Goal: Task Accomplishment & Management: Complete application form

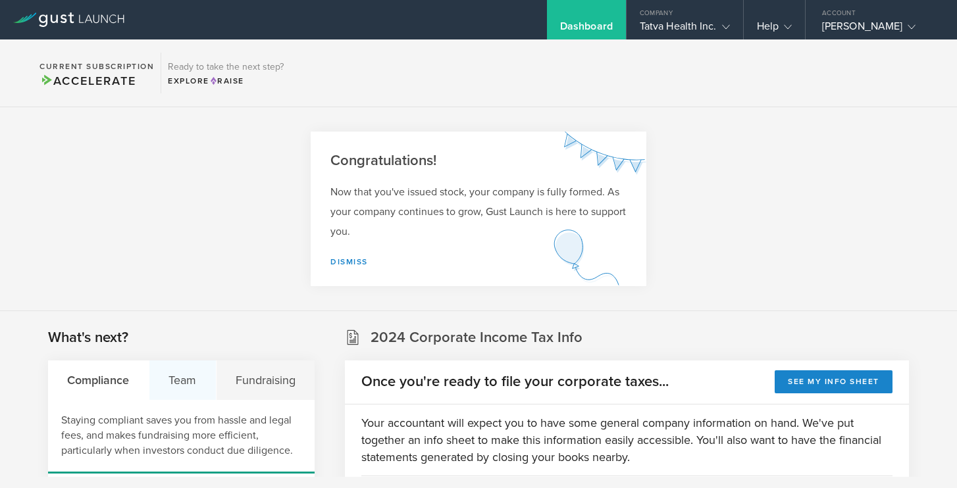
click at [190, 378] on div "Team" at bounding box center [182, 380] width 67 height 39
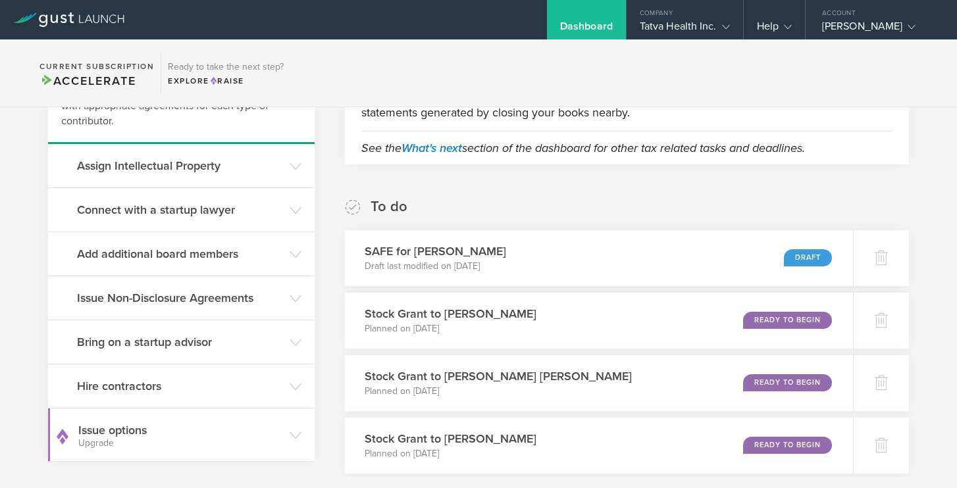
scroll to position [353, 0]
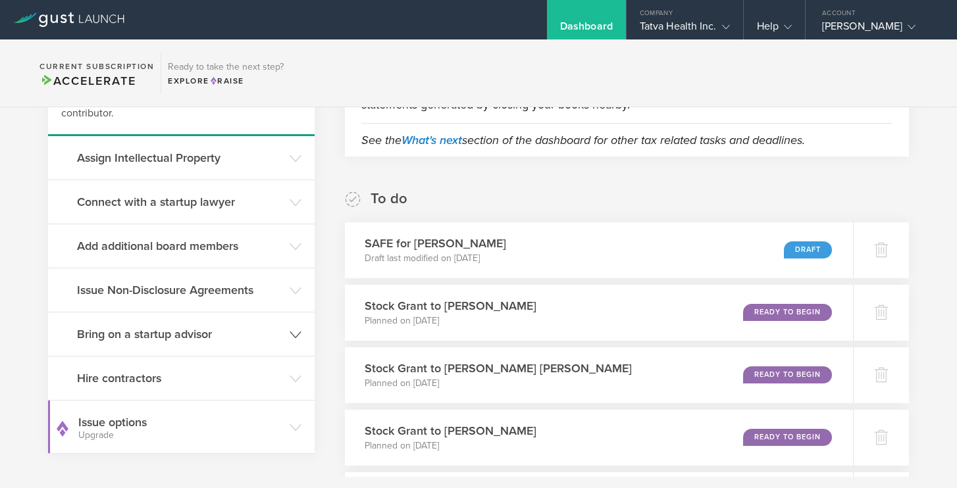
click at [294, 331] on icon at bounding box center [296, 335] width 12 height 12
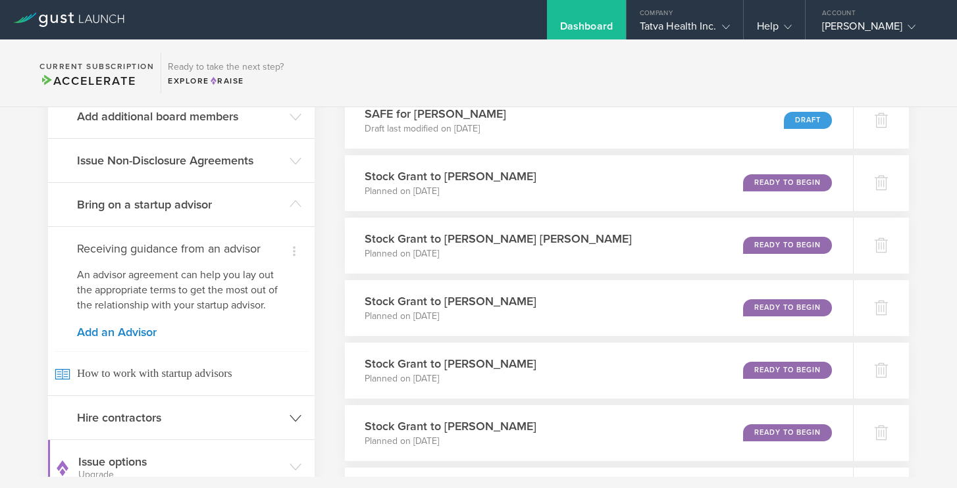
scroll to position [495, 0]
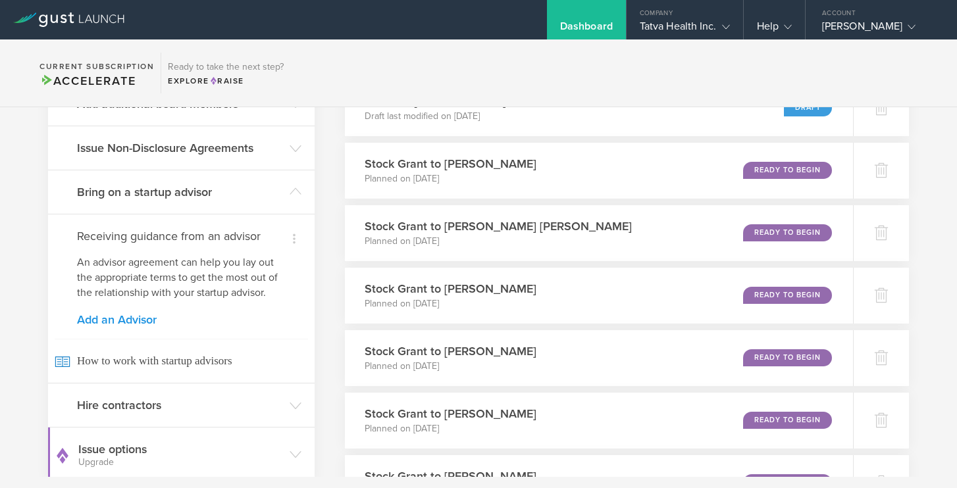
click at [147, 321] on link "Add an Advisor" at bounding box center [181, 320] width 209 height 12
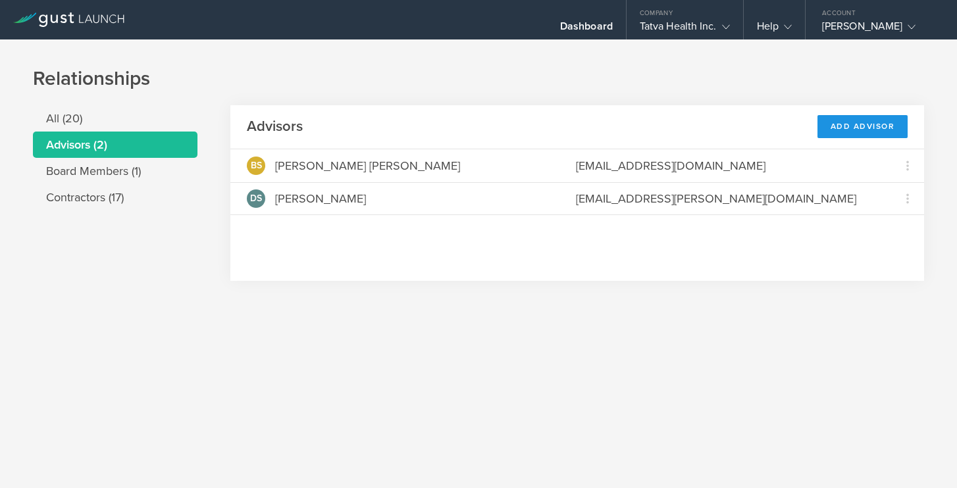
click at [847, 124] on div "Add Advisor" at bounding box center [862, 126] width 91 height 23
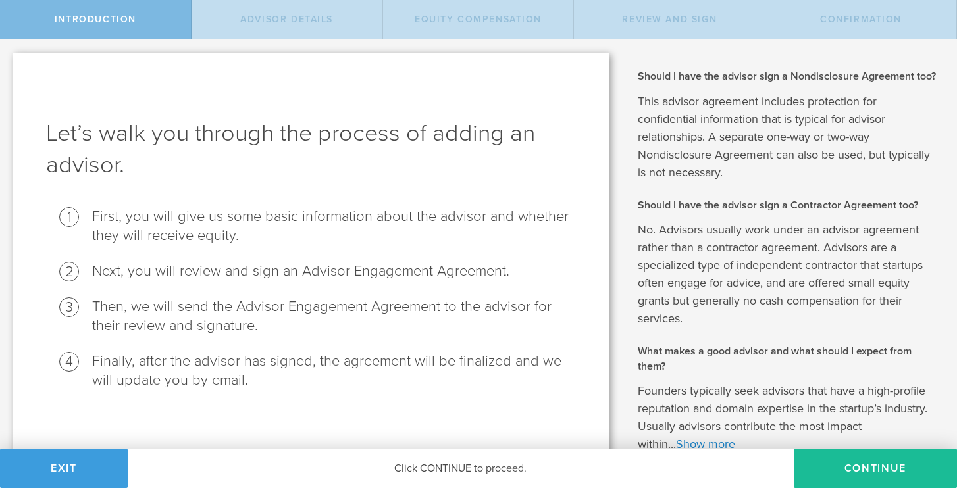
scroll to position [82, 0]
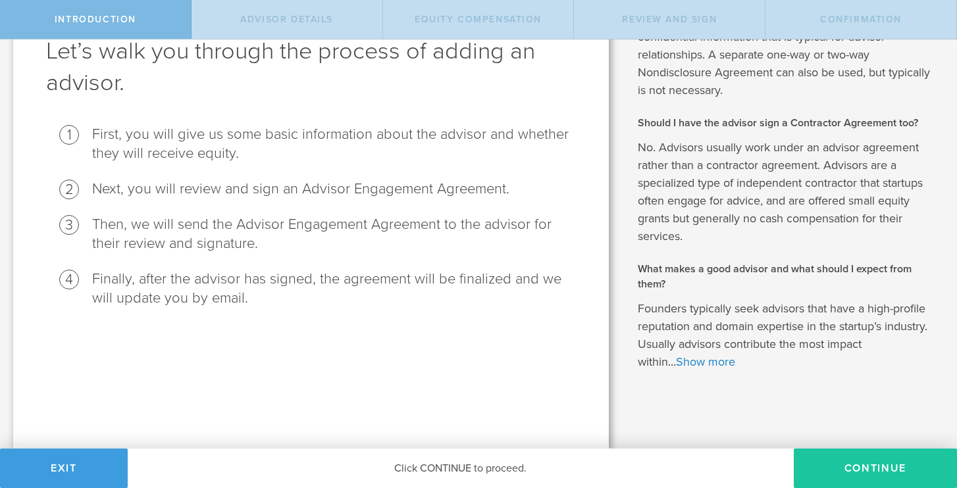
click at [860, 469] on button "Continue" at bounding box center [875, 468] width 163 height 39
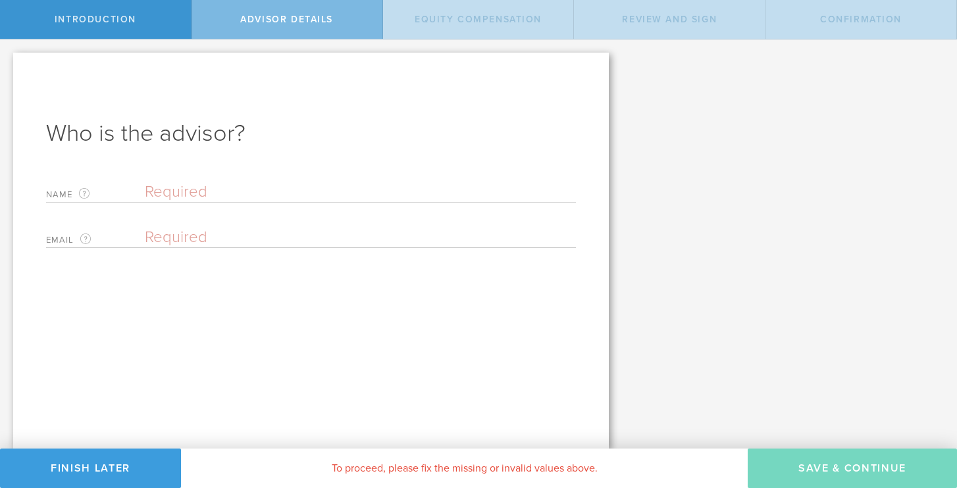
scroll to position [0, 0]
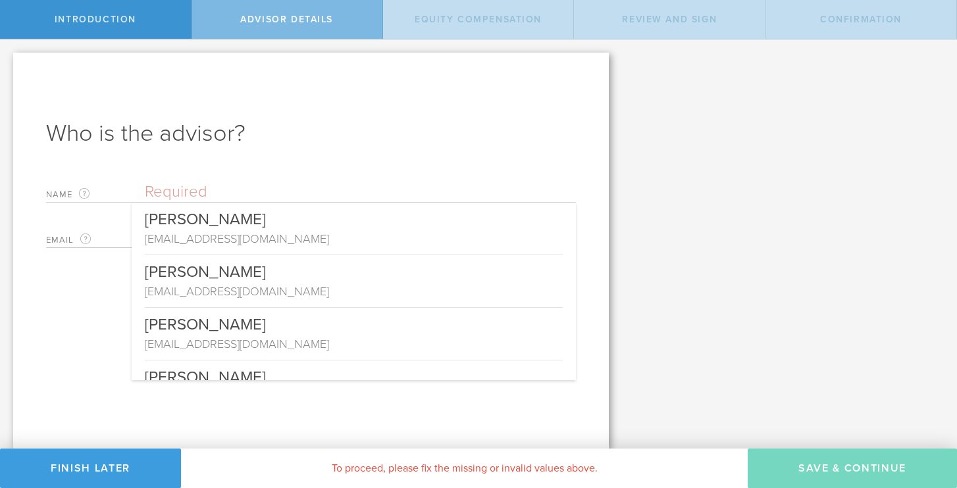
click at [164, 188] on input "text" at bounding box center [360, 192] width 431 height 20
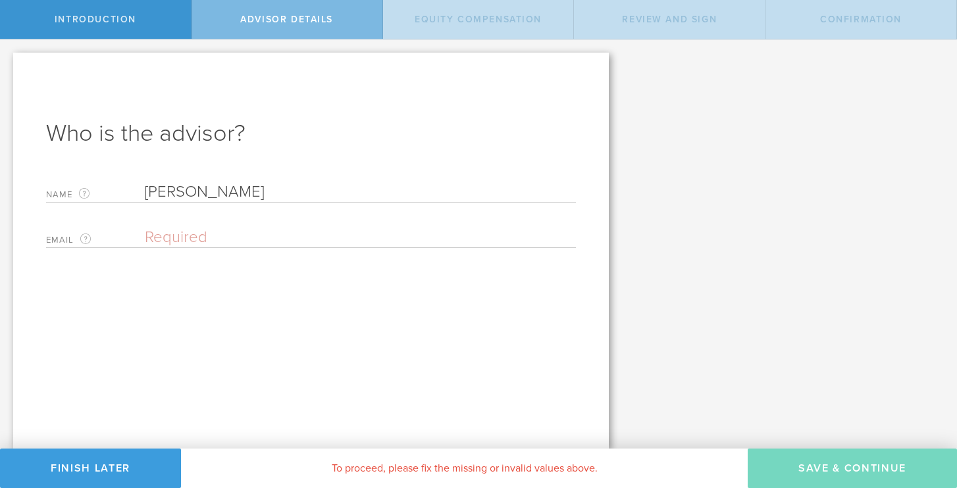
type input "[PERSON_NAME]"
click at [163, 232] on input "email" at bounding box center [357, 238] width 424 height 20
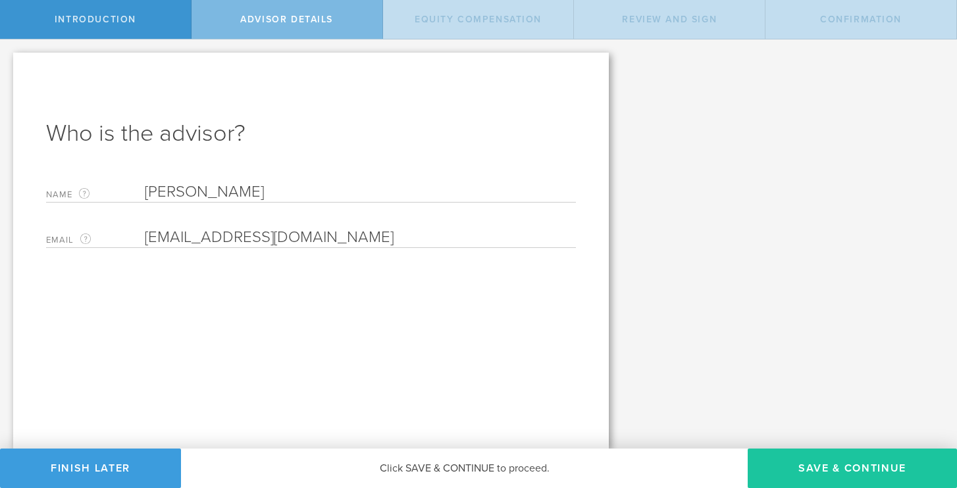
type input "[EMAIL_ADDRESS][DOMAIN_NAME]"
click at [831, 476] on button "Save & Continue" at bounding box center [852, 468] width 209 height 39
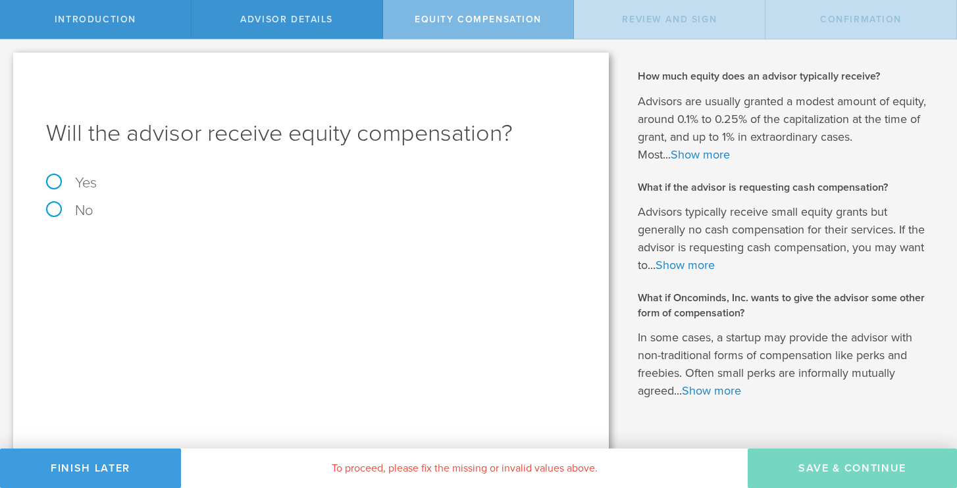
click at [57, 180] on label "Yes" at bounding box center [311, 183] width 530 height 14
click at [9, 61] on input "Yes" at bounding box center [4, 49] width 9 height 21
radio input "true"
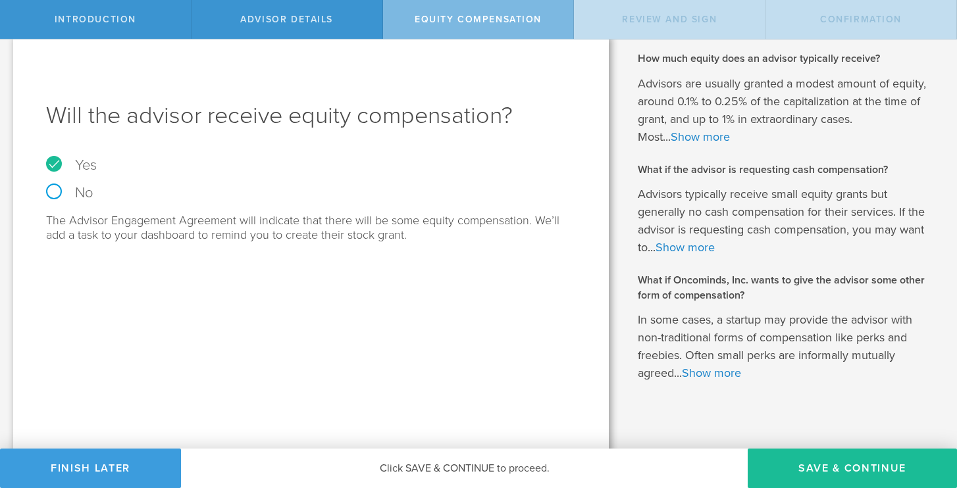
scroll to position [29, 0]
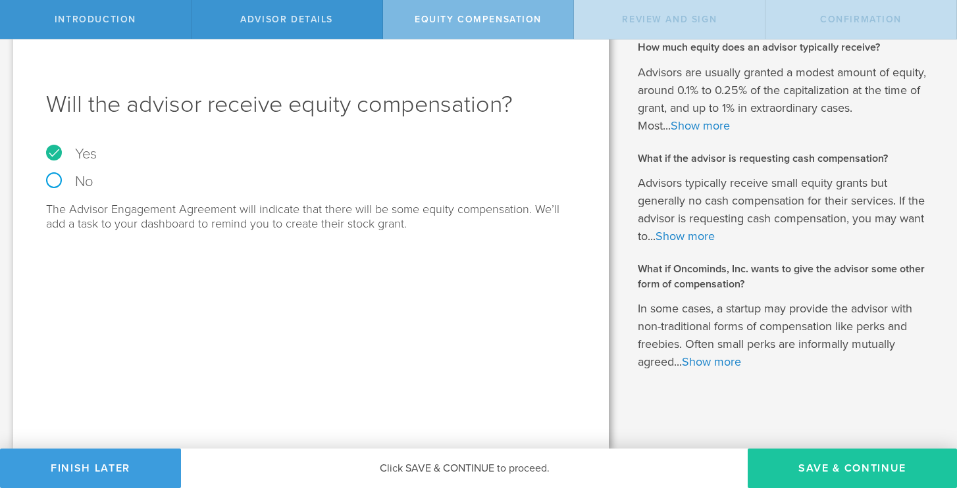
click at [813, 468] on button "Save & Continue" at bounding box center [852, 468] width 209 height 39
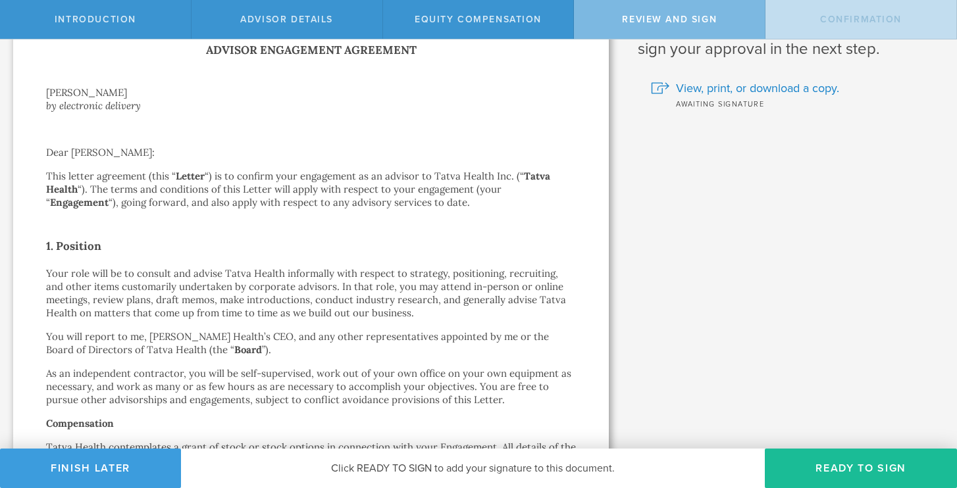
scroll to position [0, 0]
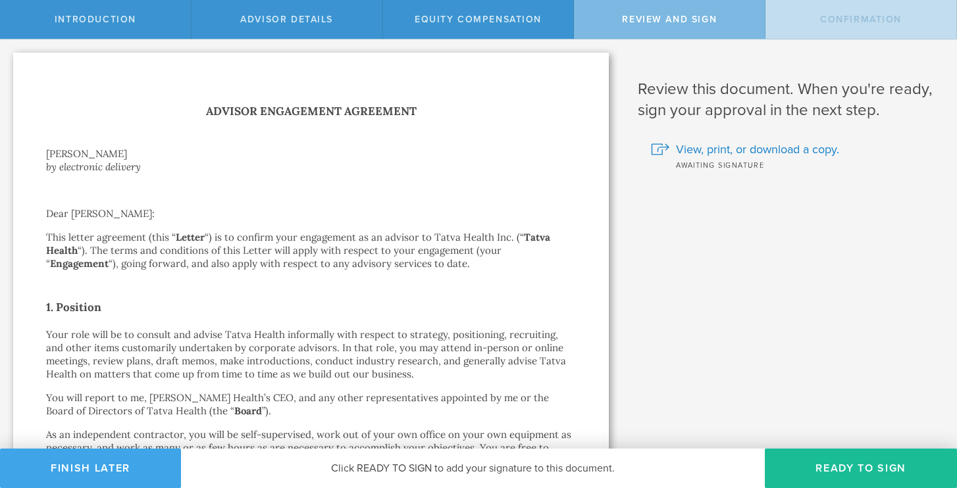
click at [109, 465] on button "Finish Later" at bounding box center [90, 468] width 181 height 39
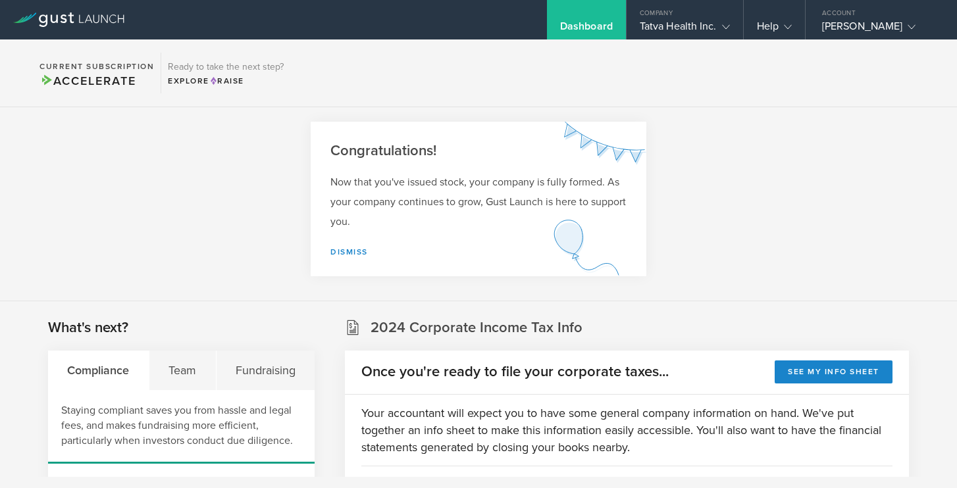
scroll to position [7, 0]
